Goal: Information Seeking & Learning: Learn about a topic

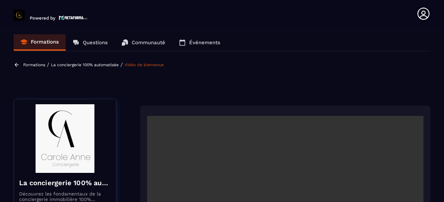
scroll to position [318, 0]
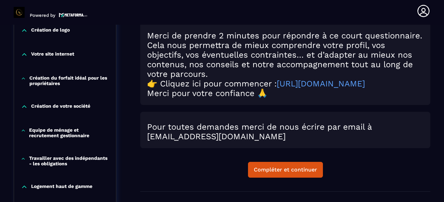
click at [440, 53] on section "Formations Questions Communauté Événements Formations / La conciergerie 100% au…" at bounding box center [222, 113] width 444 height 177
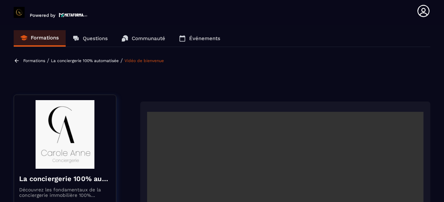
scroll to position [0, 0]
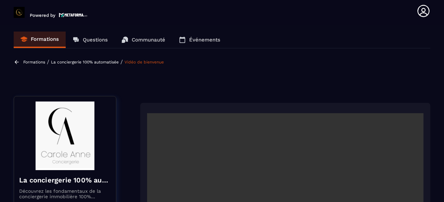
click at [16, 62] on icon at bounding box center [17, 62] width 4 height 4
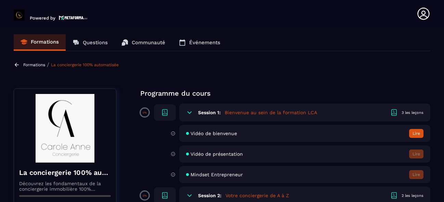
click at [425, 55] on section "Formations Questions Communauté Événements Formations / La conciergerie 100% au…" at bounding box center [222, 115] width 444 height 177
click at [425, 56] on section "Formations Questions Communauté Événements Formations / La conciergerie 100% au…" at bounding box center [222, 115] width 444 height 177
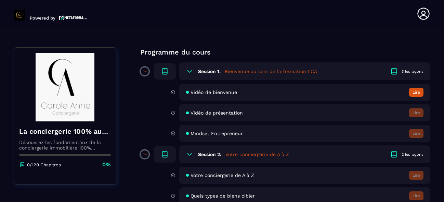
scroll to position [55, 0]
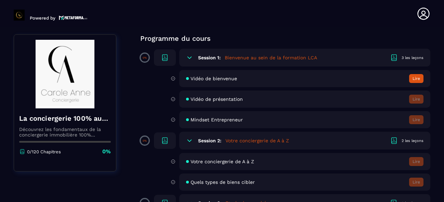
click at [416, 75] on button "Lire" at bounding box center [417, 78] width 14 height 9
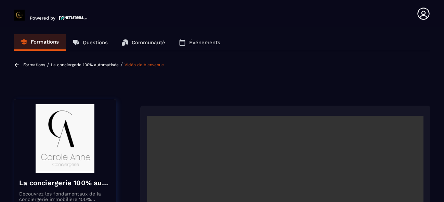
scroll to position [3, 0]
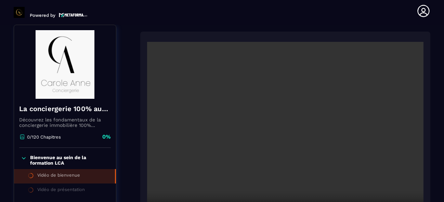
click at [433, 73] on section "Formations Questions Communauté Événements Formations / La conciergerie 100% au…" at bounding box center [222, 113] width 444 height 177
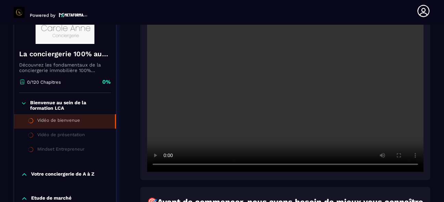
scroll to position [140, 0]
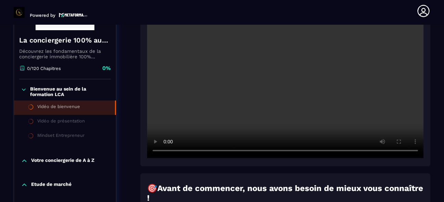
click at [30, 106] on icon at bounding box center [31, 107] width 6 height 6
click at [70, 108] on div "Vidéo de bienvenue" at bounding box center [58, 108] width 43 height 8
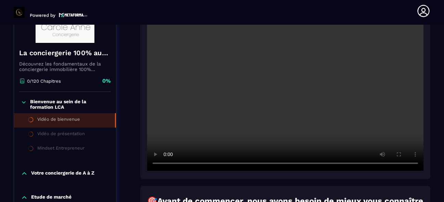
scroll to position [126, 0]
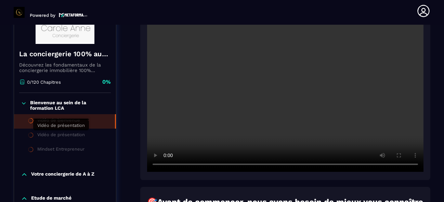
click at [53, 135] on div "Vidéo de présentation" at bounding box center [61, 136] width 48 height 8
click at [54, 135] on div "Vidéo de présentation" at bounding box center [61, 136] width 48 height 8
click at [104, 161] on div "Bienvenue au sein de la formation LCA Vidéo de bienvenue Vidéo de présentation …" at bounding box center [65, 128] width 102 height 71
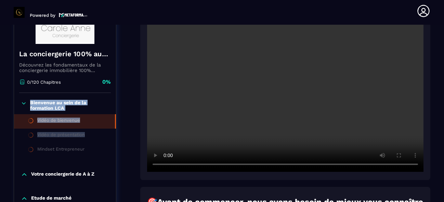
drag, startPoint x: 86, startPoint y: 129, endPoint x: 23, endPoint y: 102, distance: 68.6
click at [23, 102] on div "Bienvenue au sein de la formation LCA Vidéo de bienvenue Vidéo de présentation …" at bounding box center [65, 128] width 102 height 71
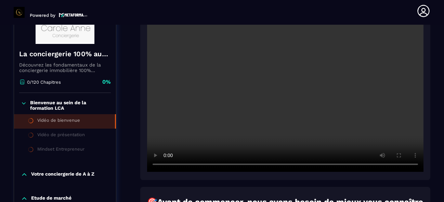
click at [24, 102] on icon at bounding box center [24, 103] width 6 height 7
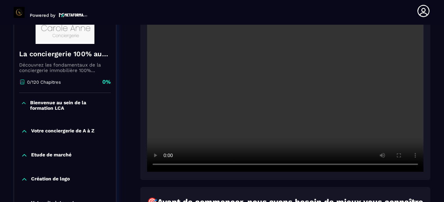
click at [24, 102] on icon at bounding box center [23, 103] width 3 height 2
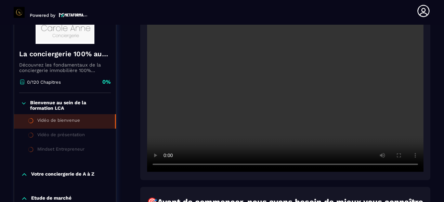
click at [54, 125] on div "Vidéo de bienvenue" at bounding box center [58, 121] width 43 height 8
click at [72, 137] on div "Vidéo de présentation" at bounding box center [61, 136] width 48 height 8
click at [436, 97] on section "Formations Questions Communauté Événements Formations / La conciergerie 100% au…" at bounding box center [222, 113] width 444 height 177
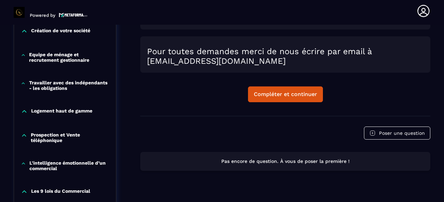
scroll to position [400, 0]
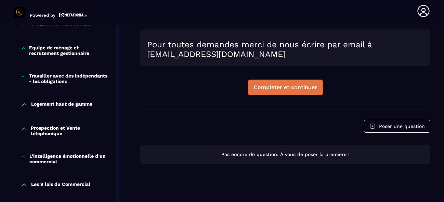
click at [290, 91] on div "Compléter et continuer" at bounding box center [285, 87] width 63 height 7
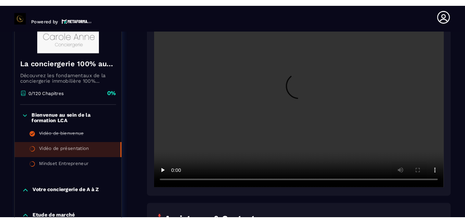
scroll to position [126, 0]
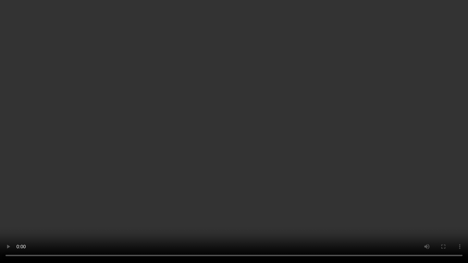
click at [406, 180] on video at bounding box center [234, 131] width 468 height 263
click at [146, 175] on video at bounding box center [234, 131] width 468 height 263
click at [145, 158] on video at bounding box center [234, 131] width 468 height 263
click at [124, 191] on video at bounding box center [234, 131] width 468 height 263
click at [125, 201] on video at bounding box center [234, 131] width 468 height 263
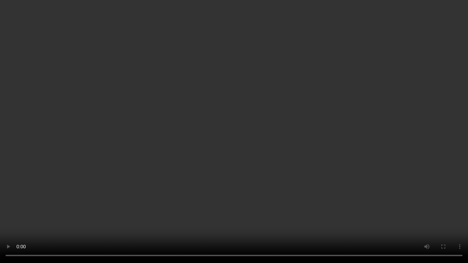
click at [120, 178] on video at bounding box center [234, 131] width 468 height 263
click at [119, 128] on video at bounding box center [234, 131] width 468 height 263
click at [123, 127] on video at bounding box center [234, 131] width 468 height 263
click at [124, 128] on video at bounding box center [234, 131] width 468 height 263
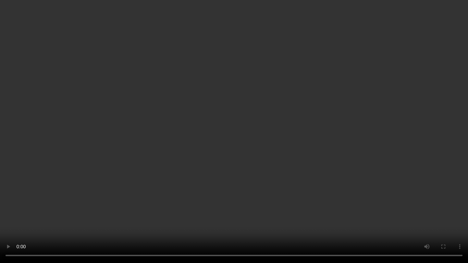
click at [124, 127] on video at bounding box center [234, 131] width 468 height 263
click at [140, 176] on video at bounding box center [234, 131] width 468 height 263
click at [123, 153] on video at bounding box center [234, 131] width 468 height 263
click at [123, 155] on video at bounding box center [234, 131] width 468 height 263
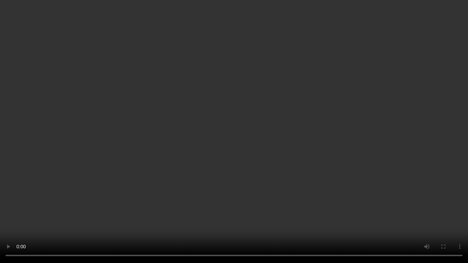
click at [138, 142] on video at bounding box center [234, 131] width 468 height 263
click at [104, 201] on video at bounding box center [234, 131] width 468 height 263
click at [119, 201] on video at bounding box center [234, 131] width 468 height 263
click at [89, 176] on video at bounding box center [234, 131] width 468 height 263
click at [140, 149] on video at bounding box center [234, 131] width 468 height 263
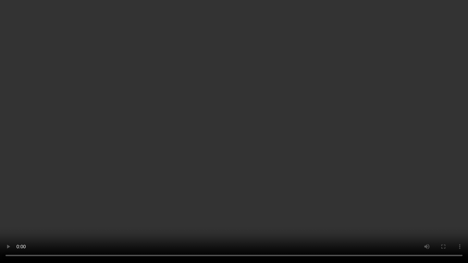
click at [140, 149] on video at bounding box center [234, 131] width 468 height 263
click at [141, 149] on video at bounding box center [234, 131] width 468 height 263
click at [296, 201] on video at bounding box center [234, 131] width 468 height 263
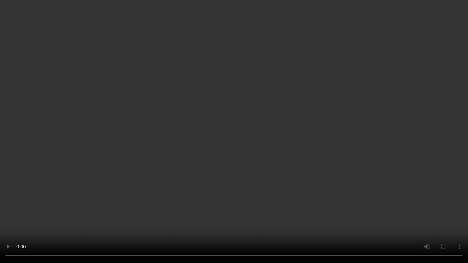
click at [296, 201] on video at bounding box center [234, 131] width 468 height 263
click at [302, 193] on video at bounding box center [234, 131] width 468 height 263
click at [261, 148] on video at bounding box center [234, 131] width 468 height 263
drag, startPoint x: 261, startPoint y: 148, endPoint x: 416, endPoint y: 221, distance: 171.6
click at [416, 201] on video at bounding box center [234, 131] width 468 height 263
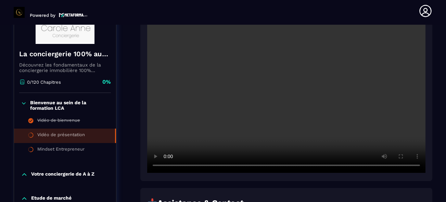
click at [425, 187] on div "📩 Assistance & Contact Besoin d’aide ? Écris-nous à : [EMAIL_ADDRESS][DOMAIN_NA…" at bounding box center [286, 191] width 292 height 428
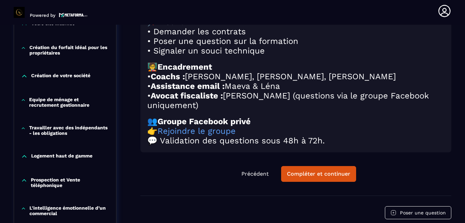
scroll to position [359, 0]
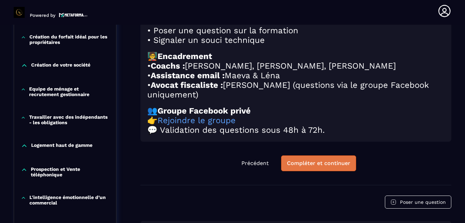
click at [333, 166] on div "Compléter et continuer" at bounding box center [318, 163] width 63 height 7
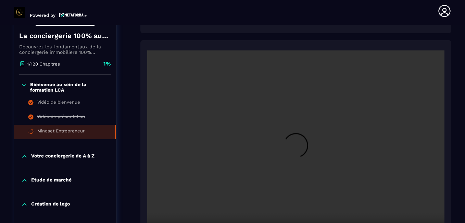
scroll to position [167, 0]
